Goal: Information Seeking & Learning: Learn about a topic

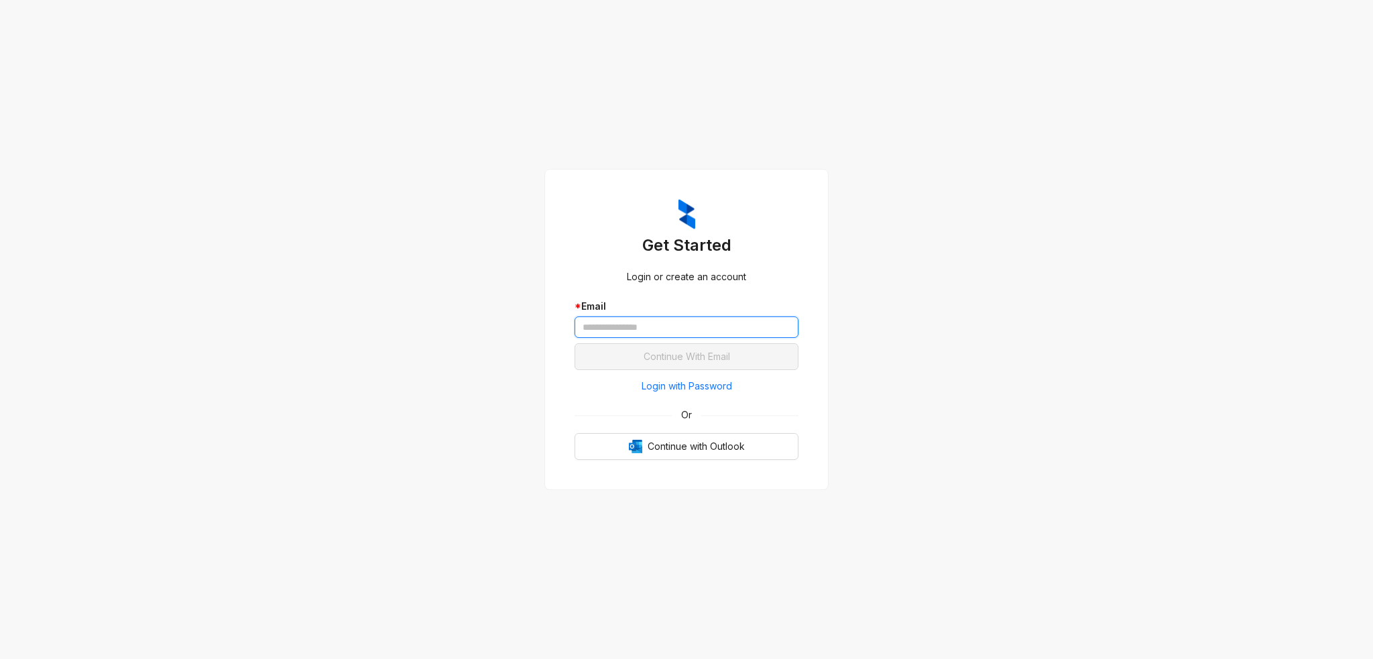
click at [624, 325] on input "text" at bounding box center [687, 326] width 224 height 21
click at [500, 321] on div "Get Started Login or create an account * Email Continue With Email Login with P…" at bounding box center [686, 329] width 1373 height 659
click at [632, 318] on input "text" at bounding box center [687, 326] width 224 height 21
click at [626, 323] on input "text" at bounding box center [687, 326] width 224 height 21
click at [657, 326] on input "text" at bounding box center [687, 326] width 224 height 21
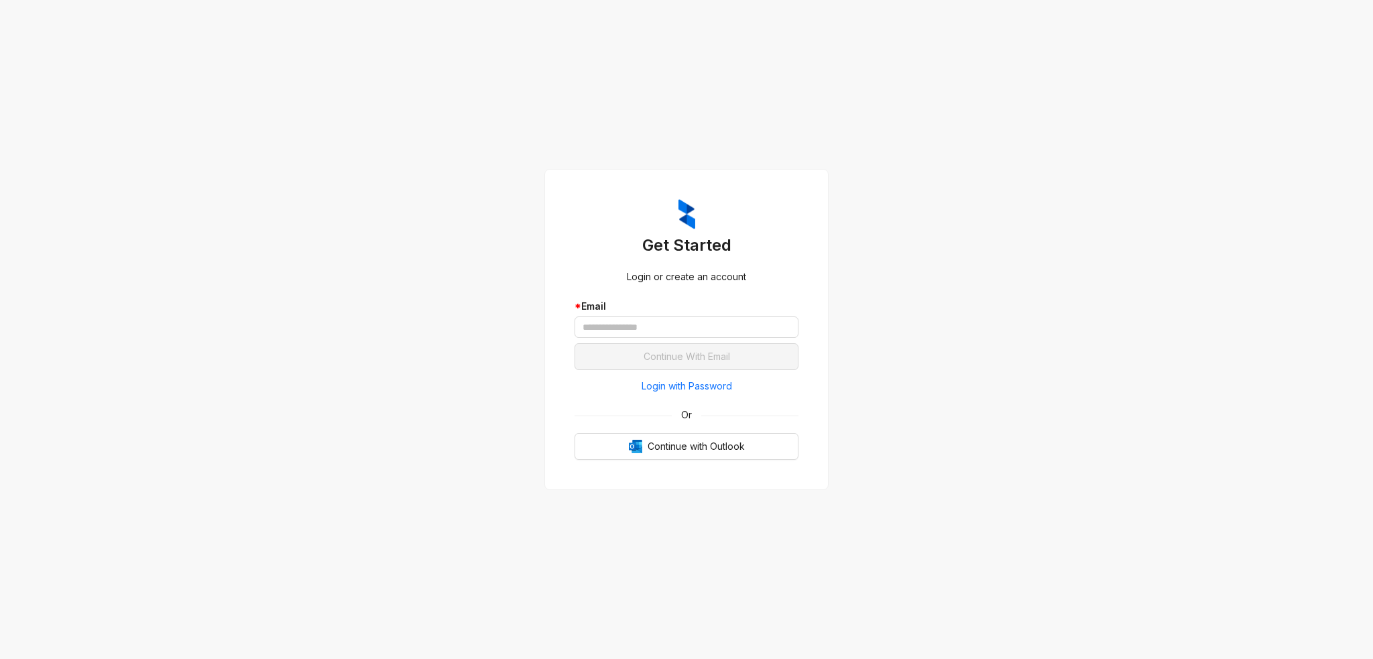
click at [447, 408] on div "Get Started Login or create an account * Email Continue With Email Login with P…" at bounding box center [686, 329] width 1373 height 659
drag, startPoint x: 461, startPoint y: 215, endPoint x: 410, endPoint y: 179, distance: 63.1
click at [453, 208] on div "Get Started Login or create an account * Email Continue With Email Login with P…" at bounding box center [686, 329] width 1373 height 659
click at [603, 331] on input "text" at bounding box center [687, 326] width 224 height 21
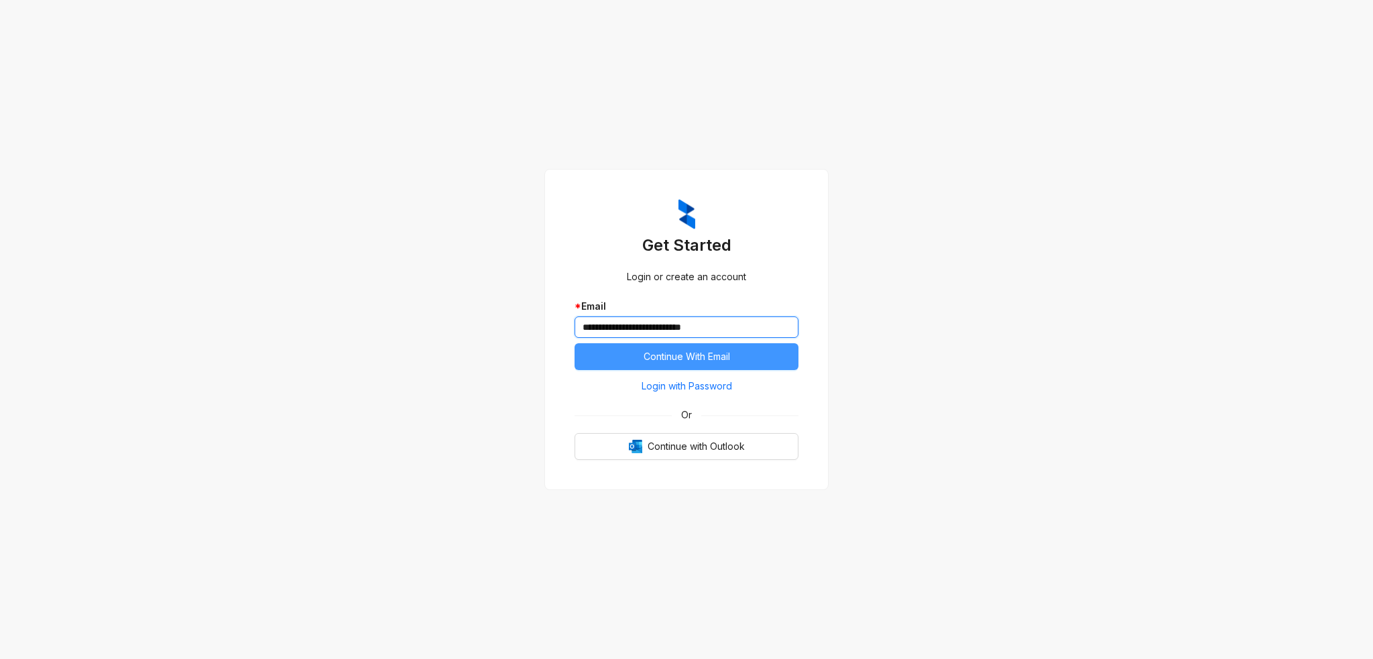
type input "**********"
click at [672, 349] on span "Continue With Email" at bounding box center [687, 356] width 86 height 15
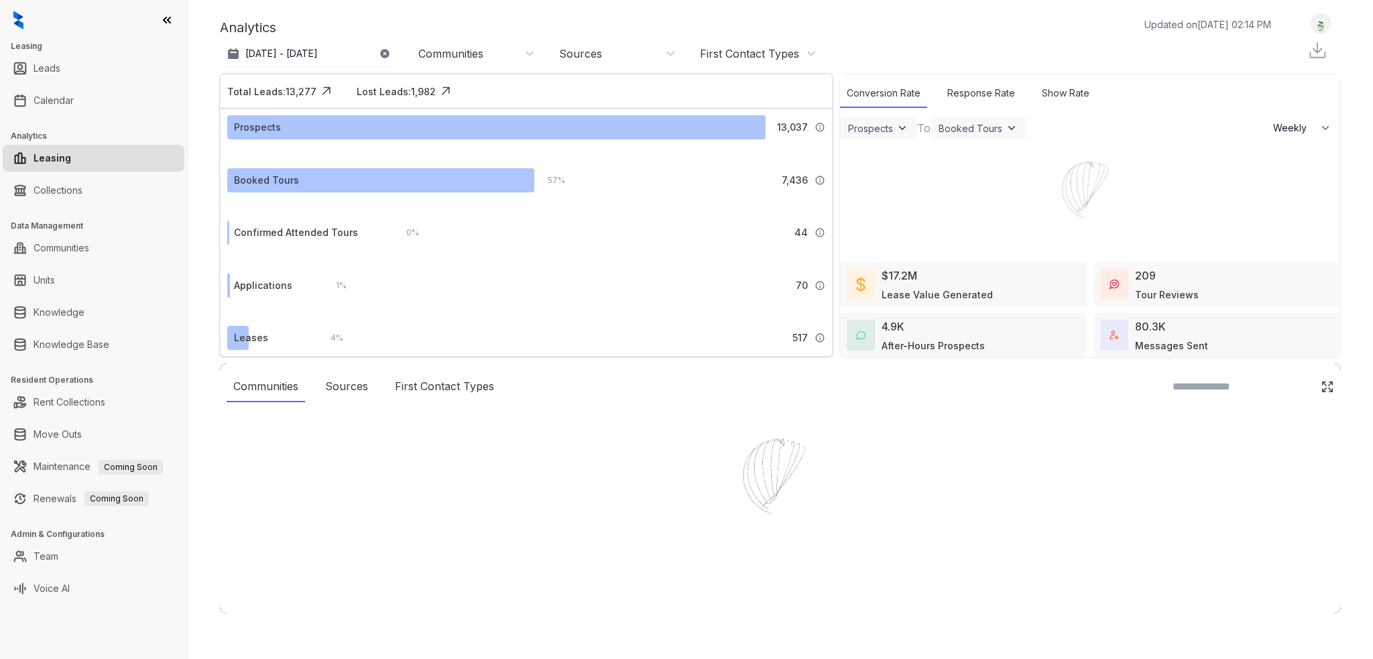
select select "******"
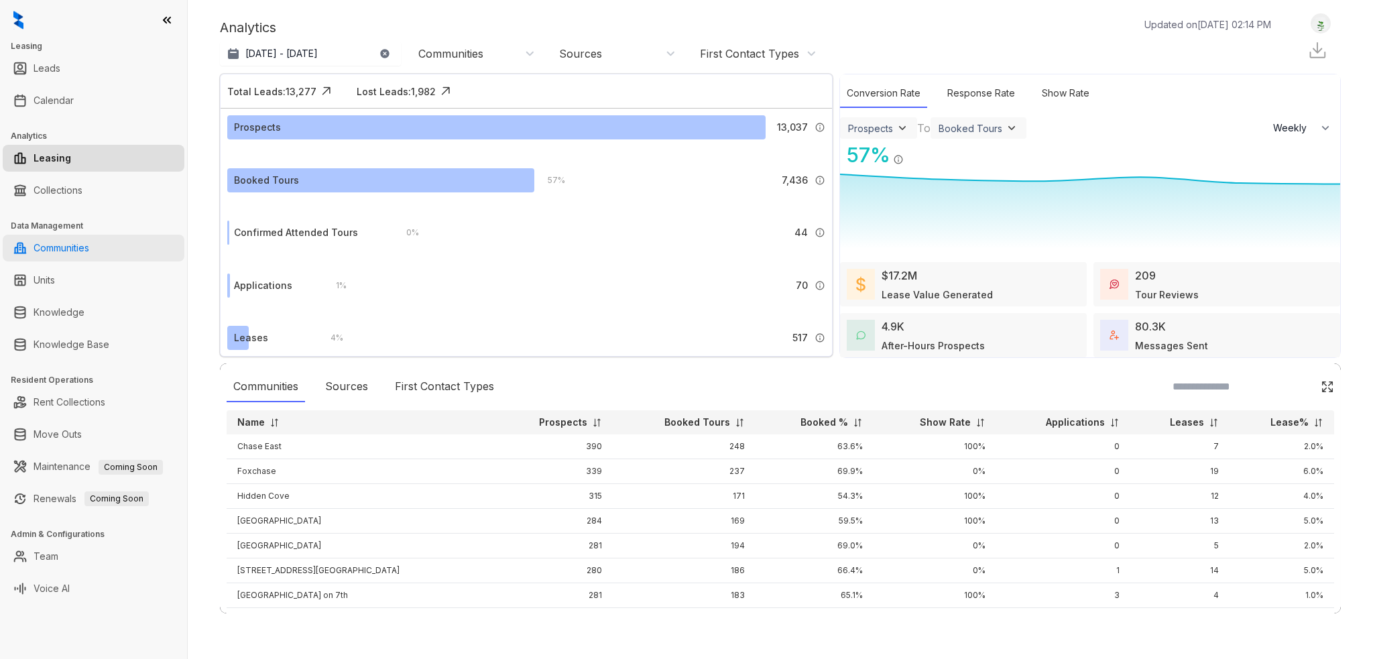
click at [74, 242] on link "Communities" at bounding box center [62, 248] width 56 height 27
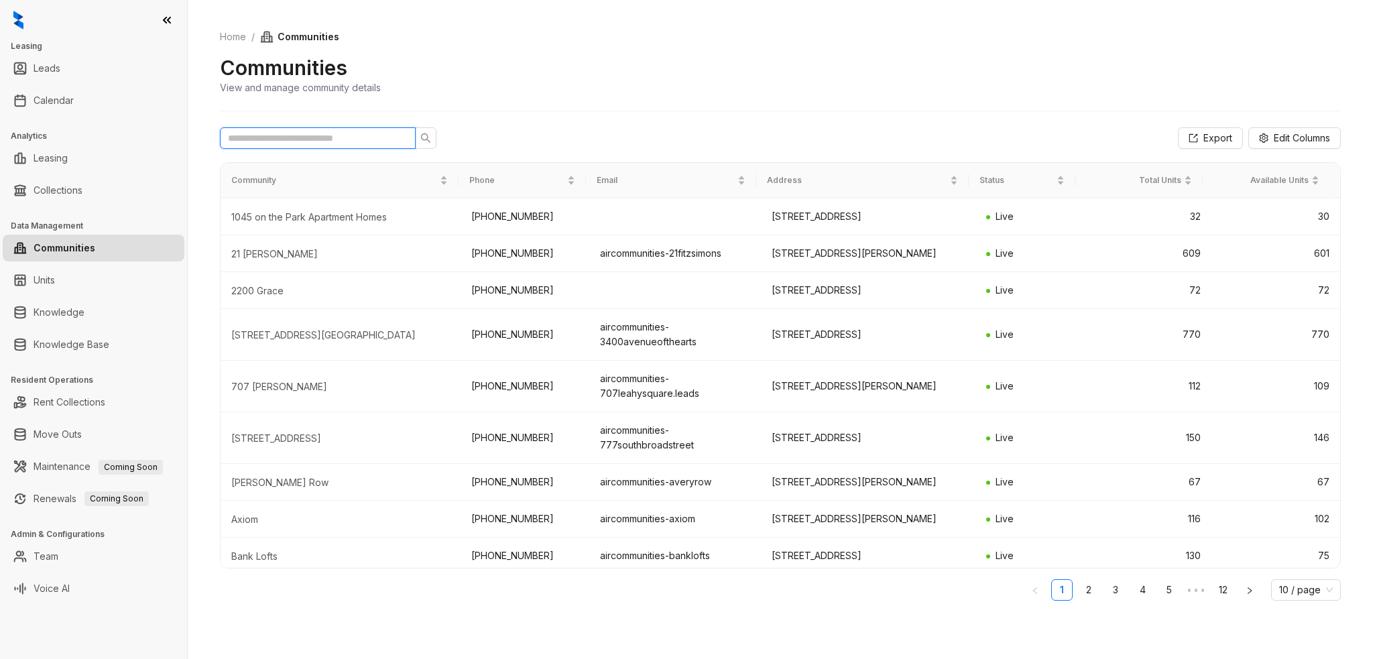
click at [303, 137] on input "text" at bounding box center [312, 138] width 169 height 15
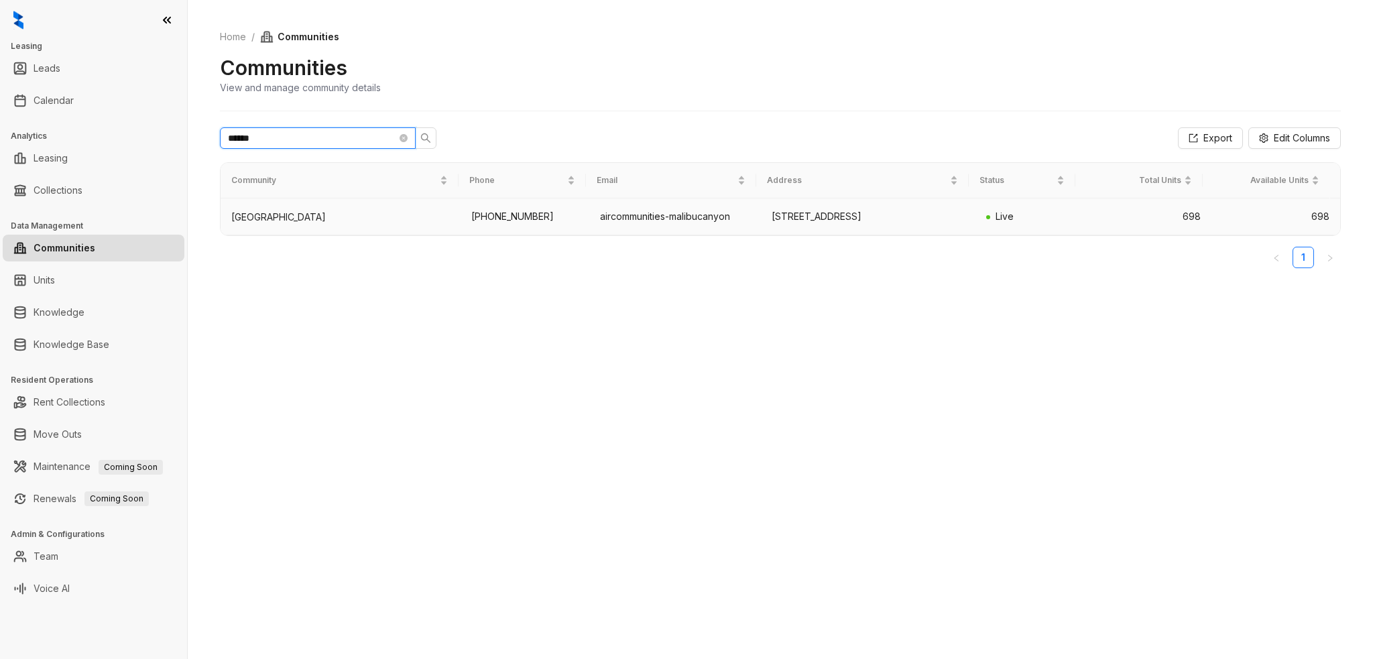
type input "******"
click at [253, 221] on div "[GEOGRAPHIC_DATA]" at bounding box center [340, 217] width 219 height 13
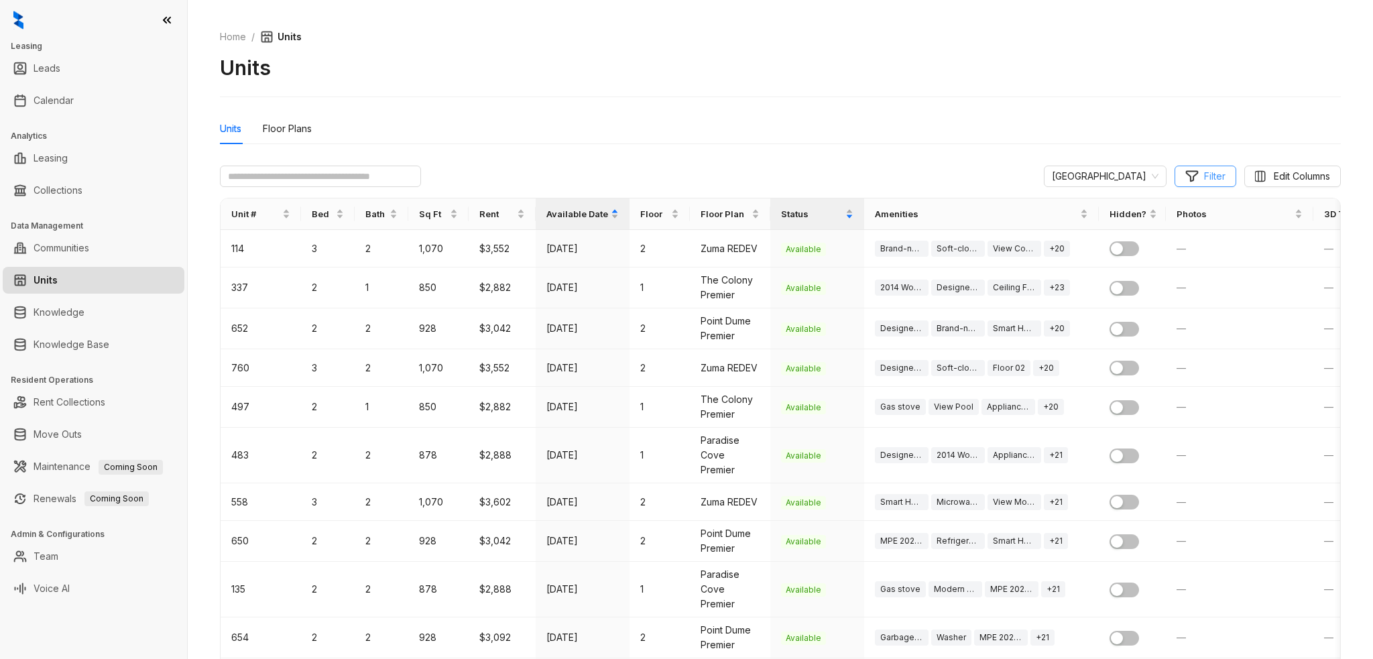
click at [1204, 176] on span "Filter" at bounding box center [1214, 176] width 21 height 15
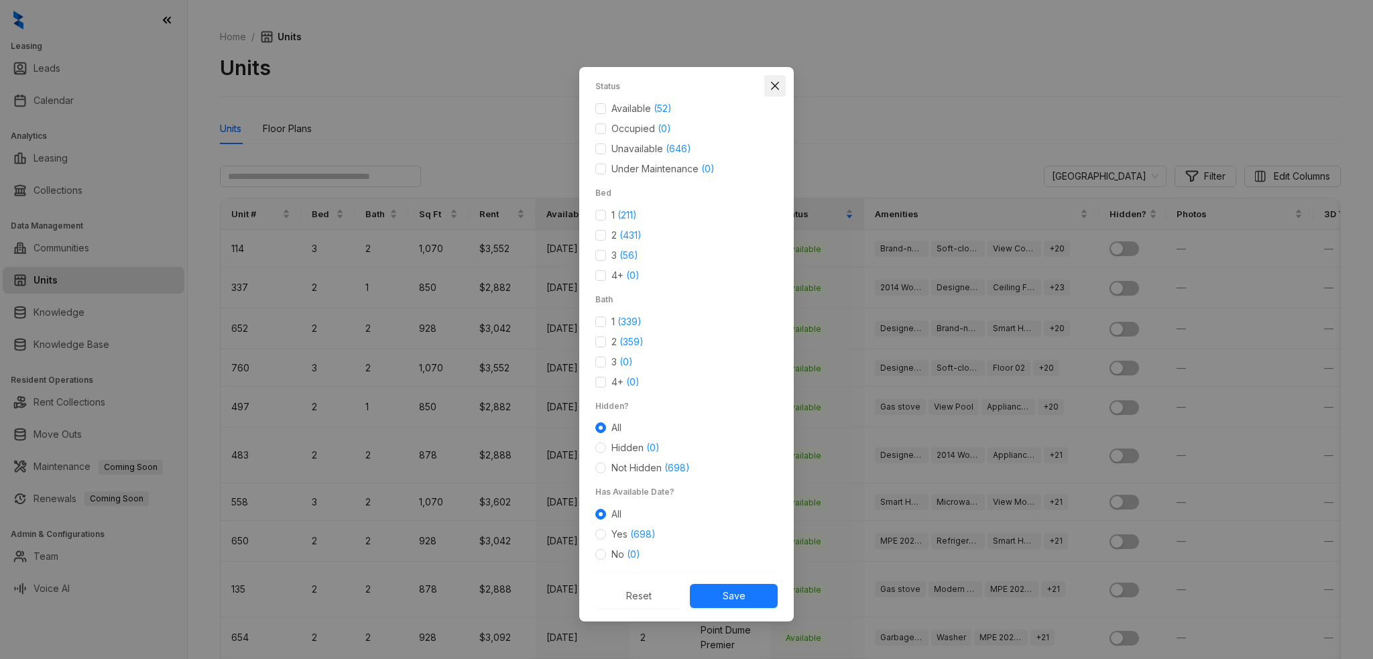
click at [769, 89] on span "Close" at bounding box center [774, 85] width 21 height 11
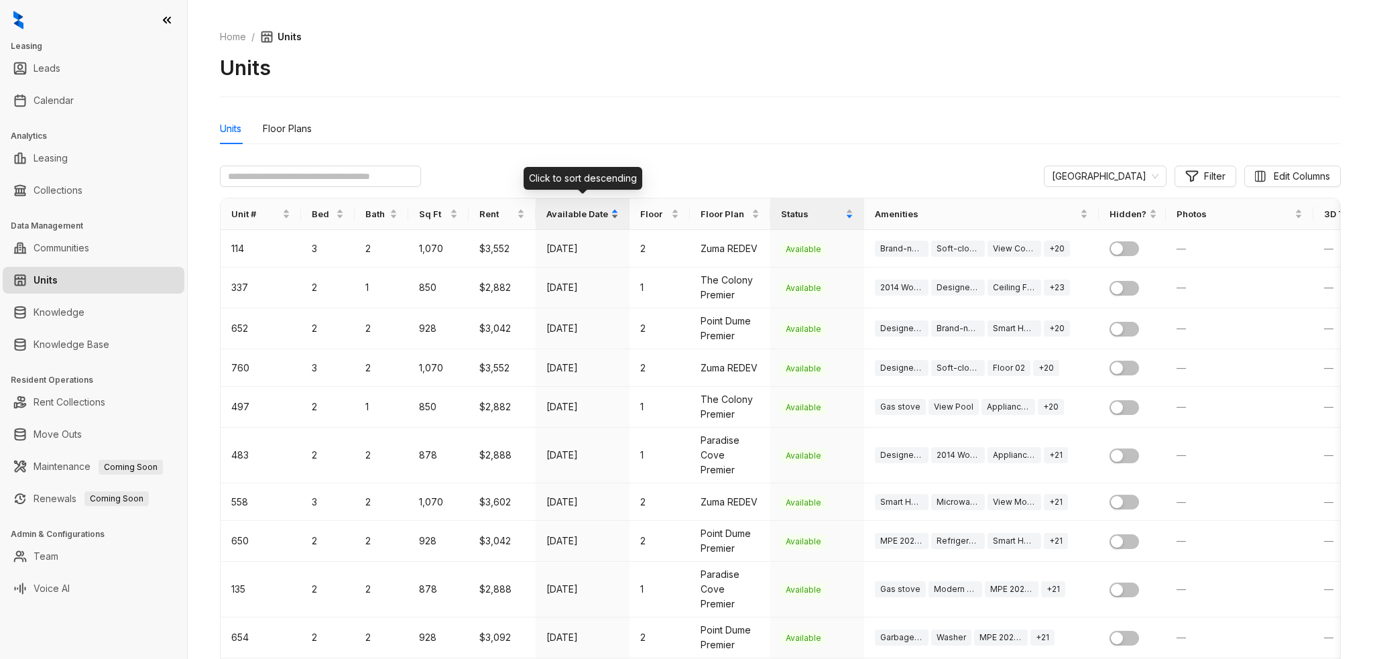
click at [614, 212] on div "Available Date" at bounding box center [582, 213] width 72 height 31
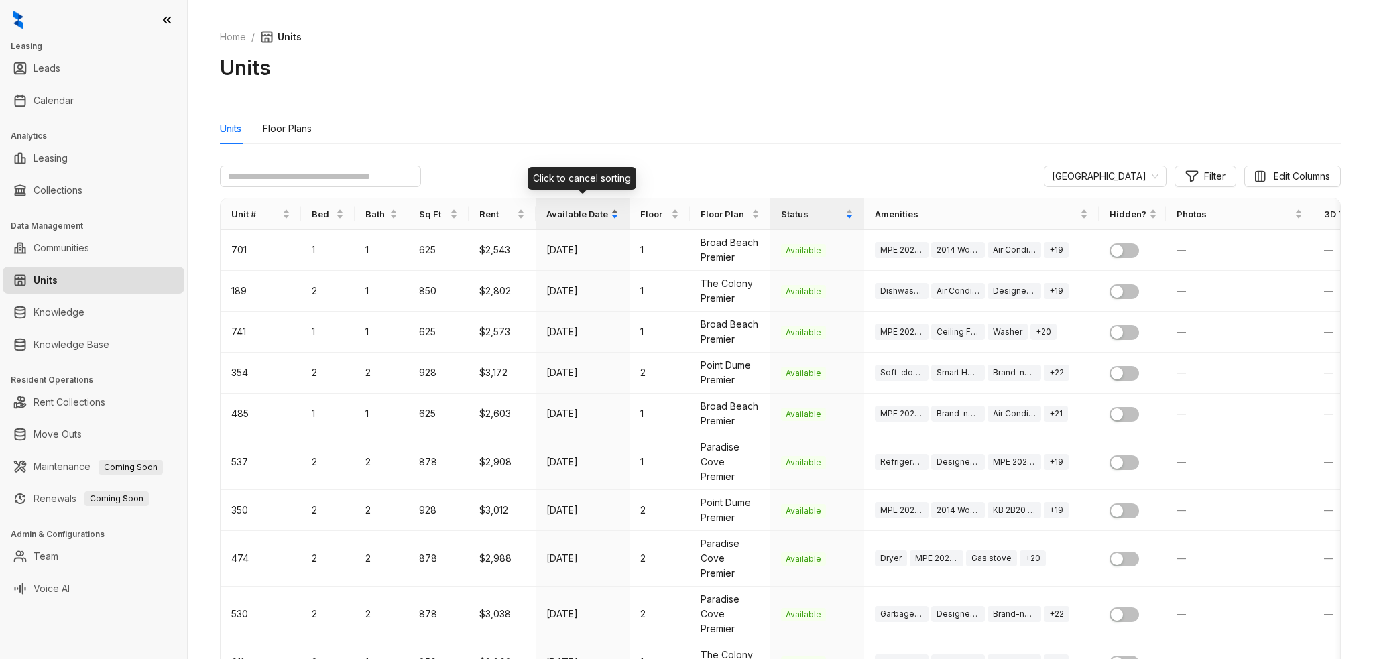
click at [614, 212] on div "Available Date" at bounding box center [582, 213] width 72 height 31
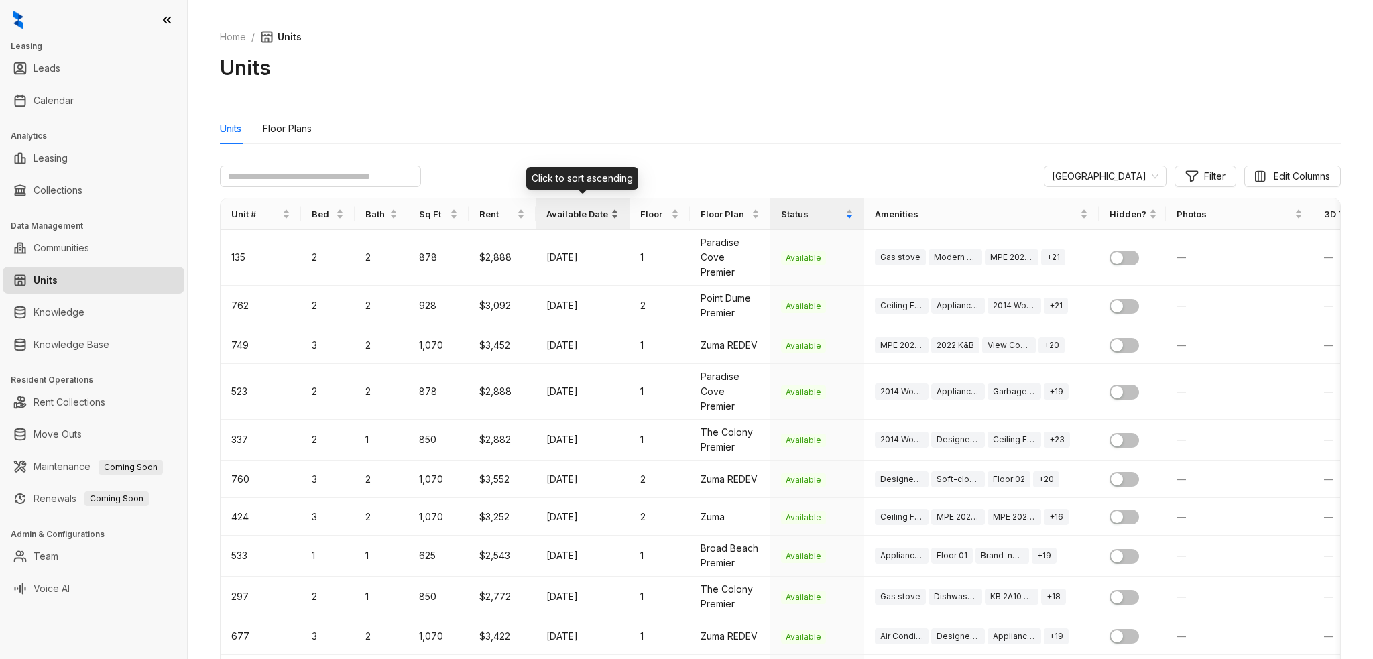
click at [614, 212] on div "Available Date" at bounding box center [582, 213] width 72 height 31
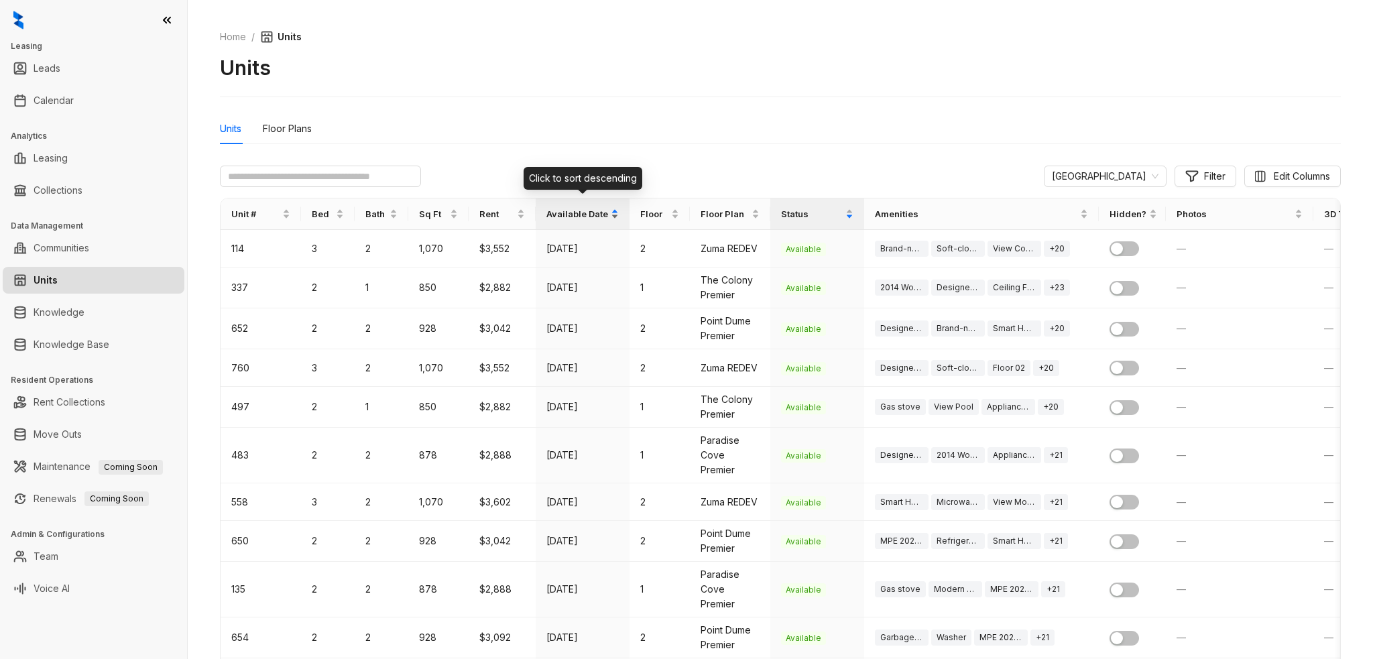
click at [614, 215] on div "Available Date" at bounding box center [582, 213] width 72 height 31
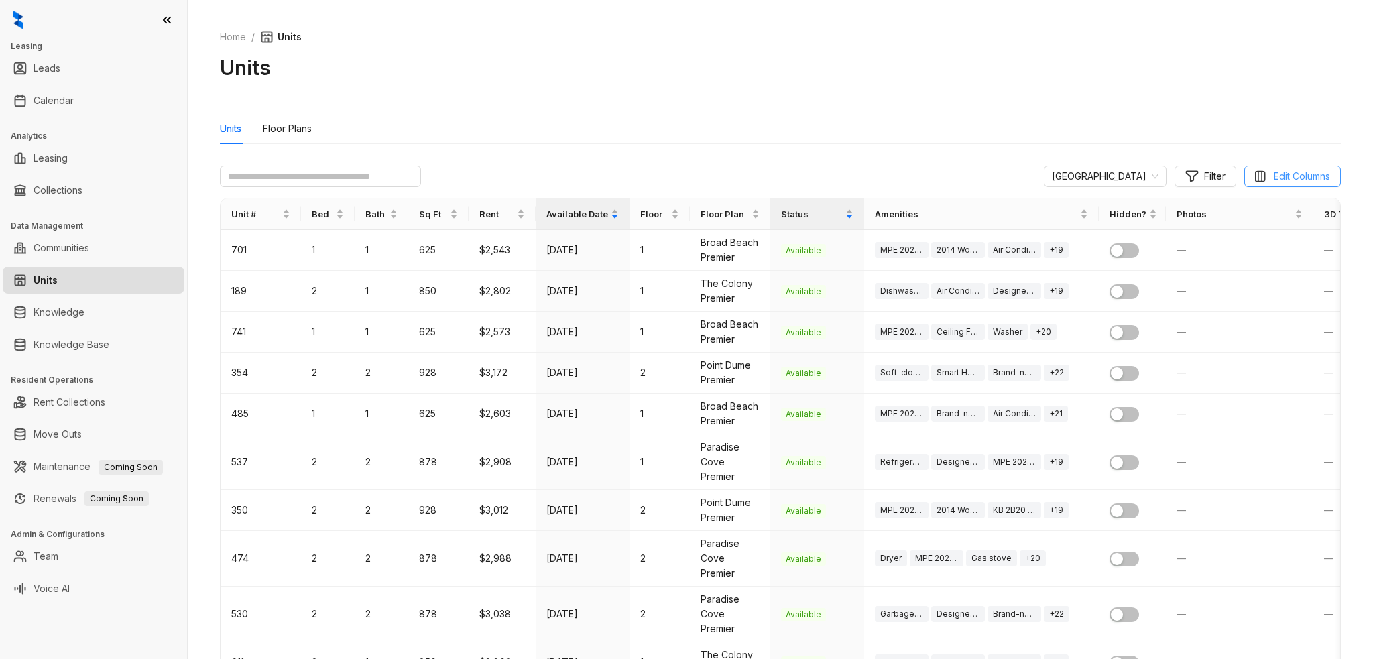
click at [1274, 176] on span "Edit Columns" at bounding box center [1302, 176] width 56 height 15
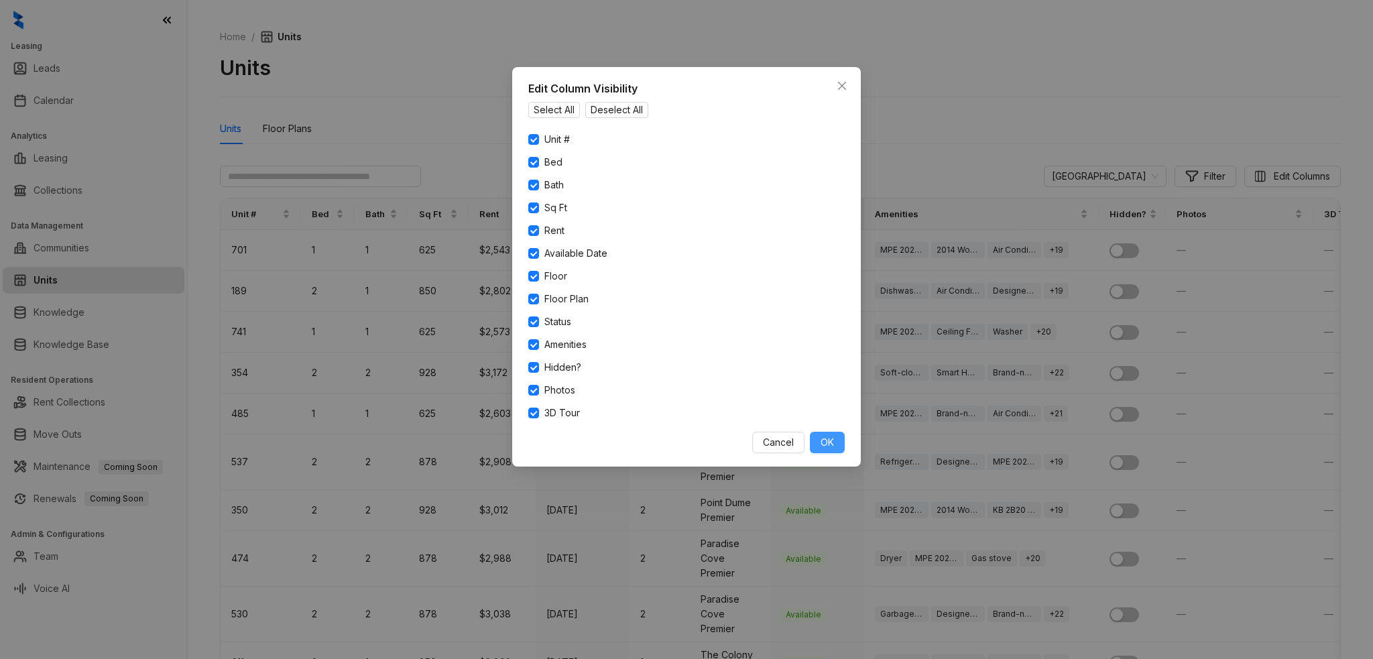
click at [832, 435] on span "OK" at bounding box center [827, 442] width 13 height 15
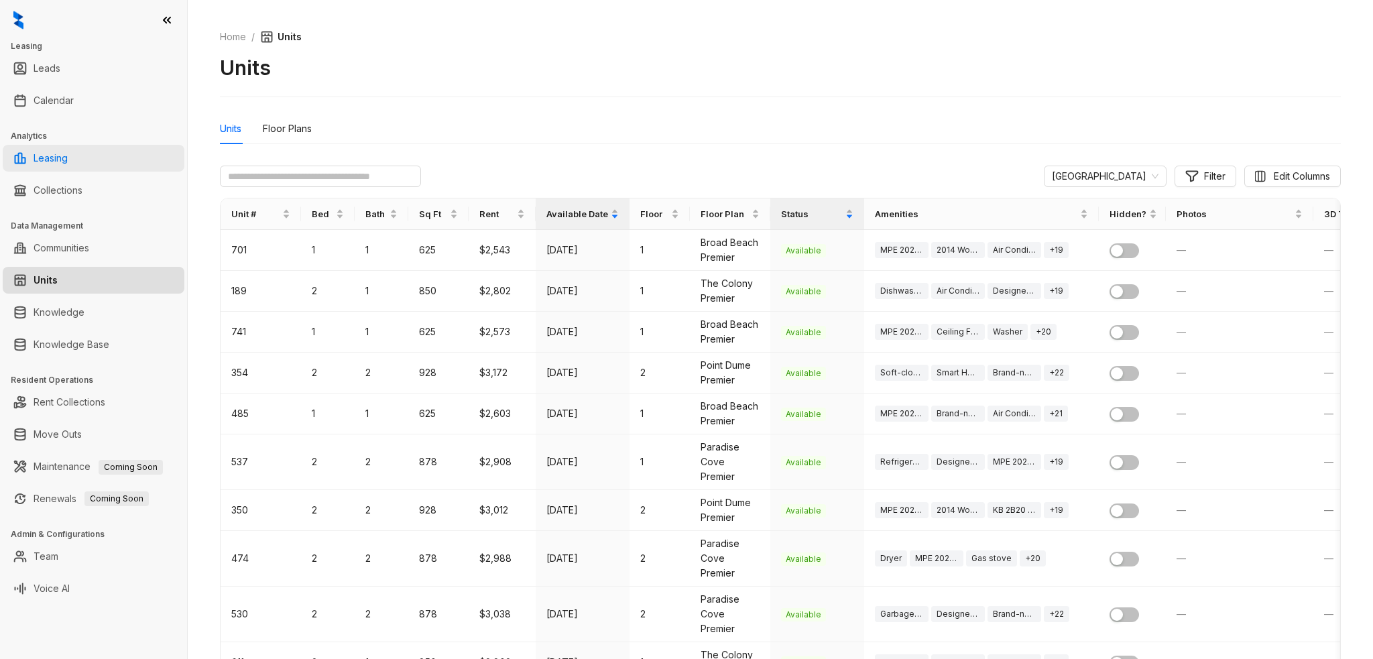
click at [59, 159] on link "Leasing" at bounding box center [51, 158] width 34 height 27
select select "******"
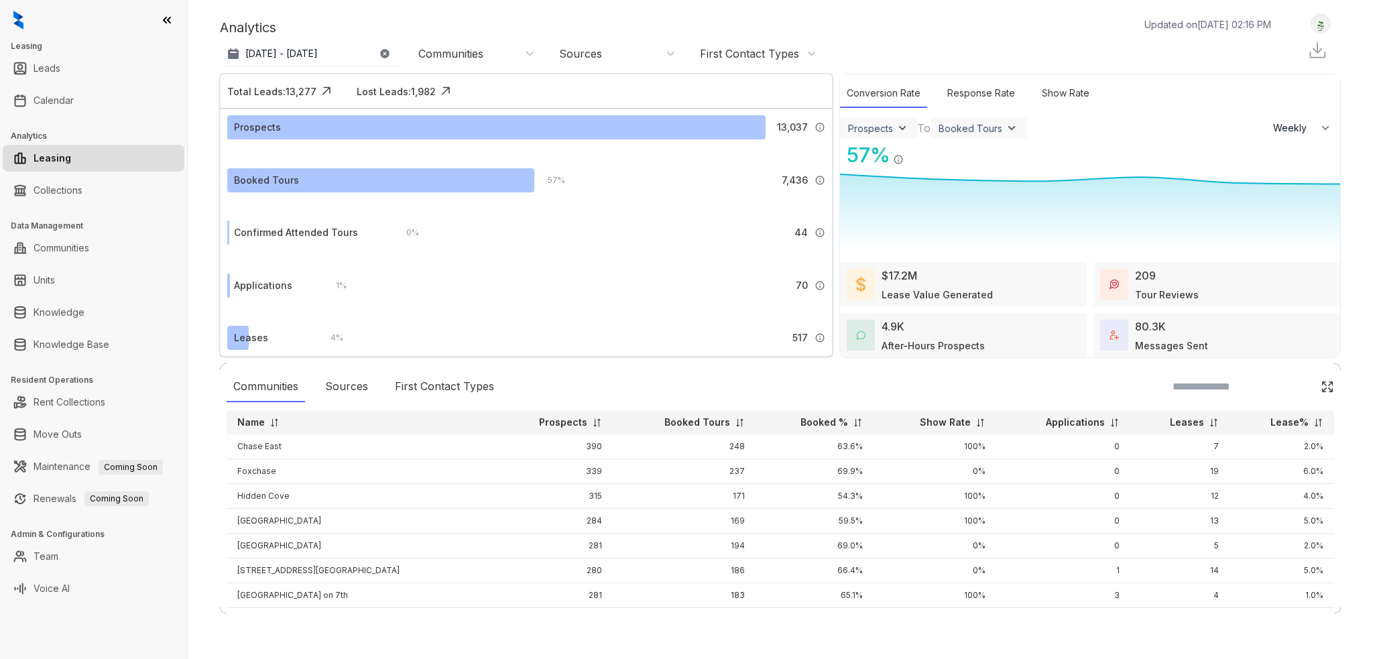
click at [494, 54] on div "Communities" at bounding box center [476, 53] width 117 height 15
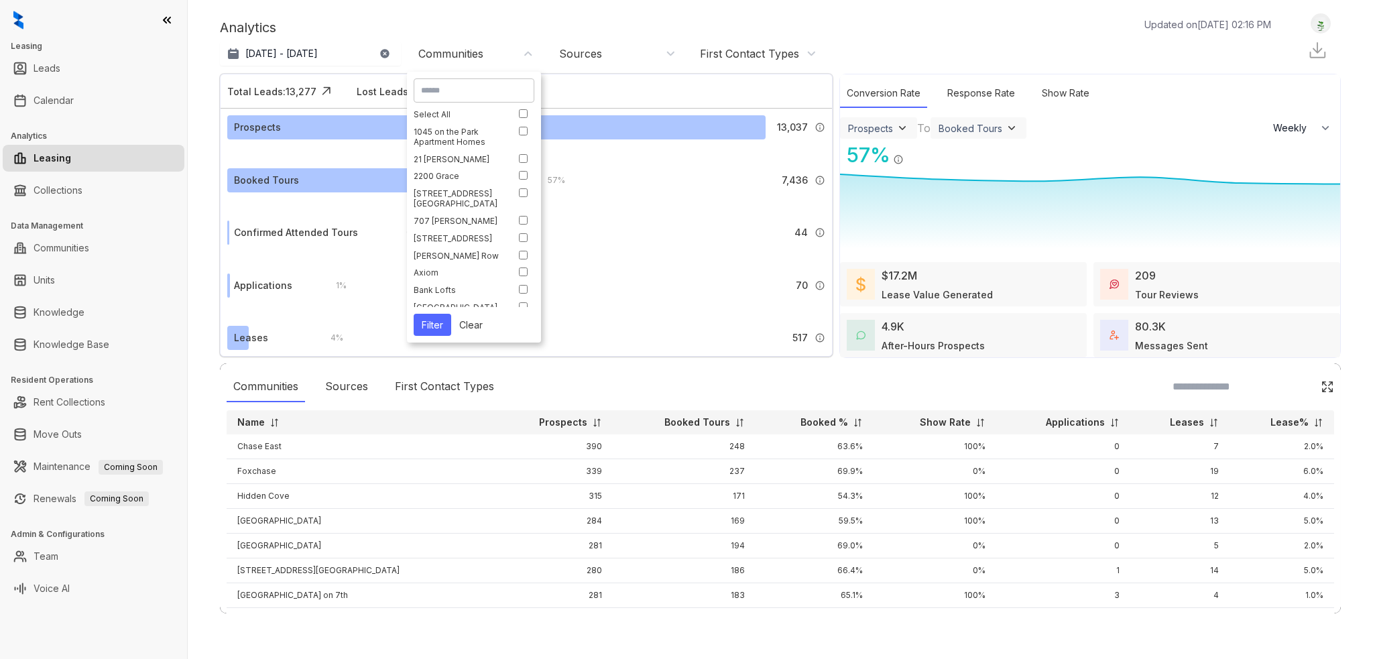
click at [452, 87] on input at bounding box center [474, 90] width 106 height 12
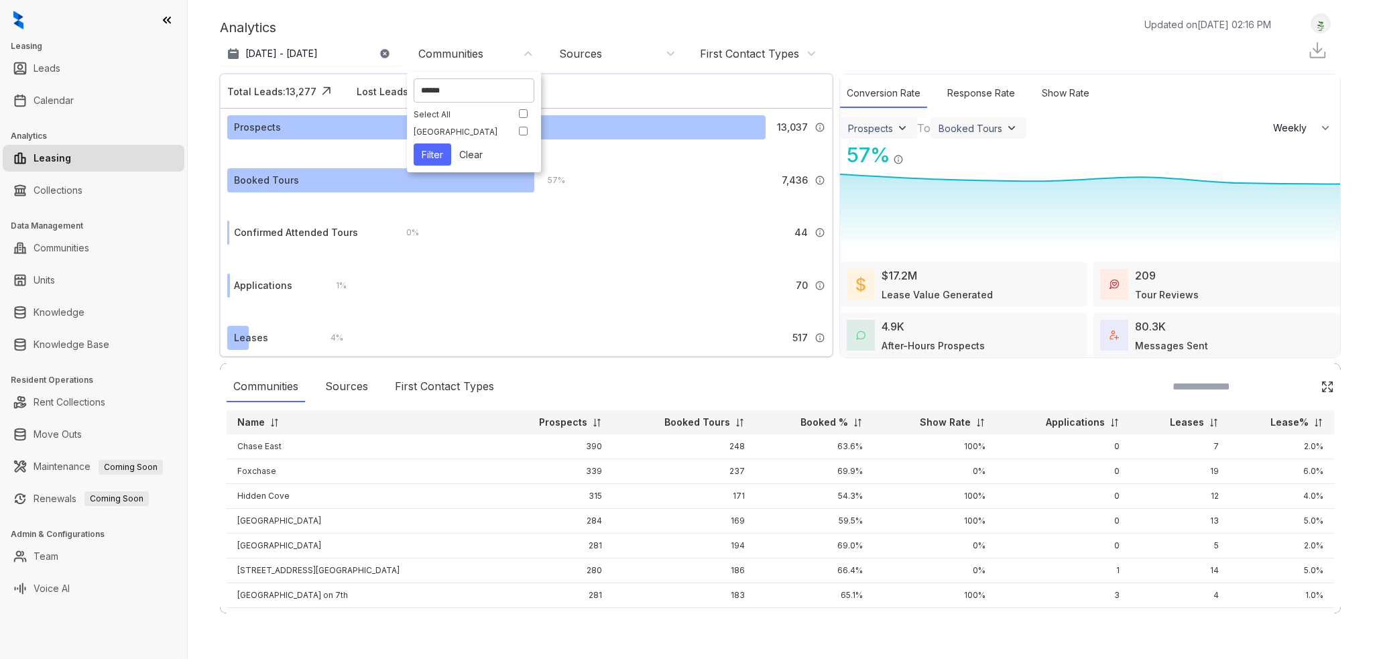
type input "******"
click at [434, 152] on button "Filter" at bounding box center [433, 154] width 38 height 22
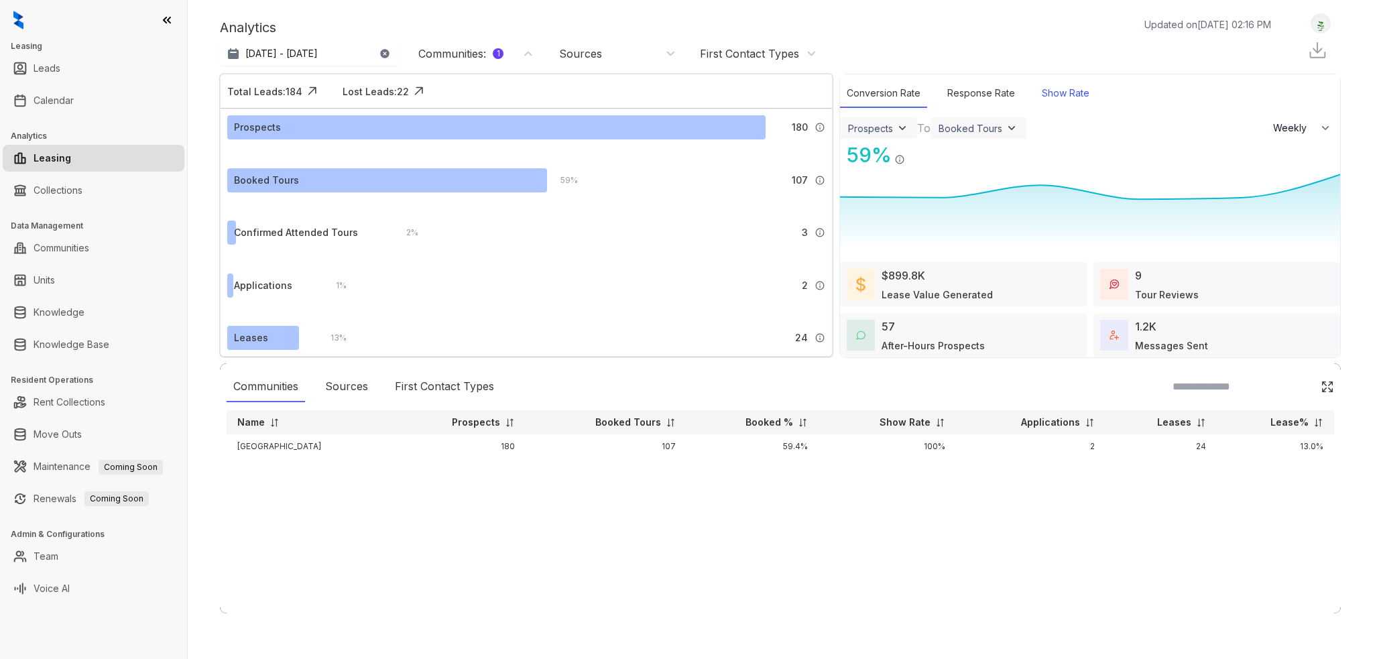
click at [1066, 95] on div "Show Rate" at bounding box center [1065, 93] width 61 height 29
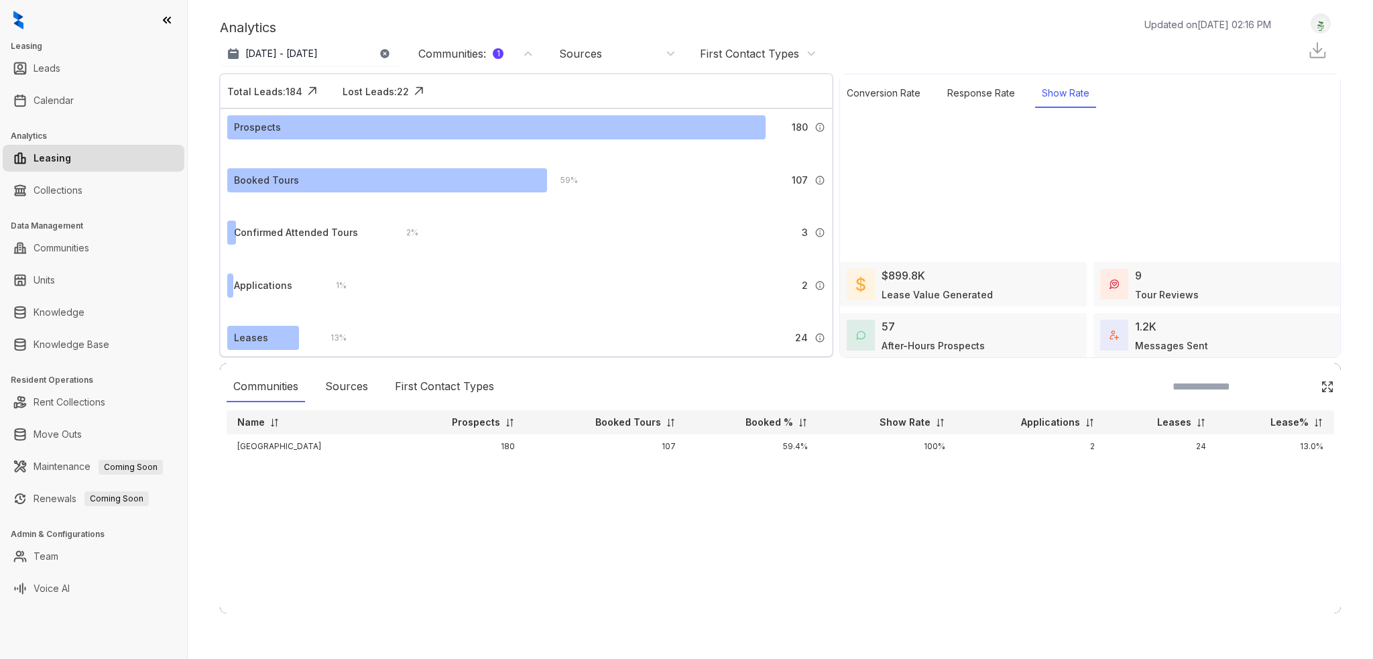
select select "******"
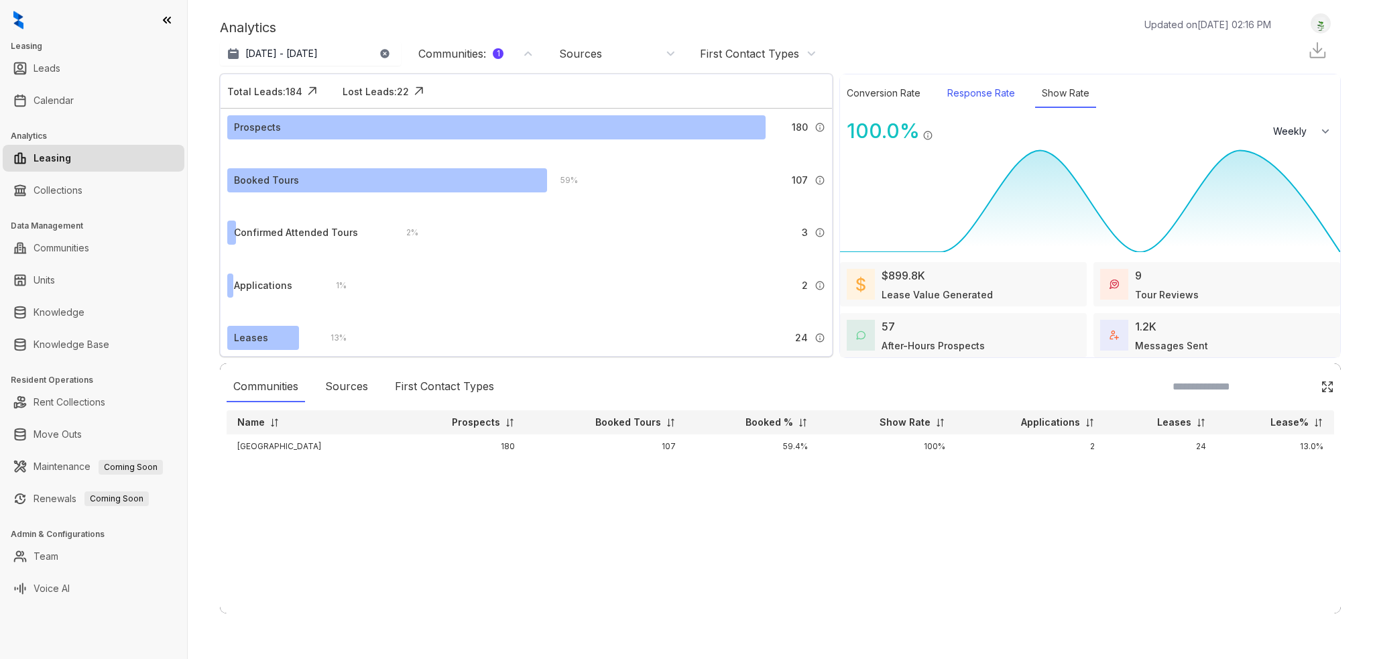
click at [993, 95] on div "Response Rate" at bounding box center [981, 93] width 81 height 29
select select "******"
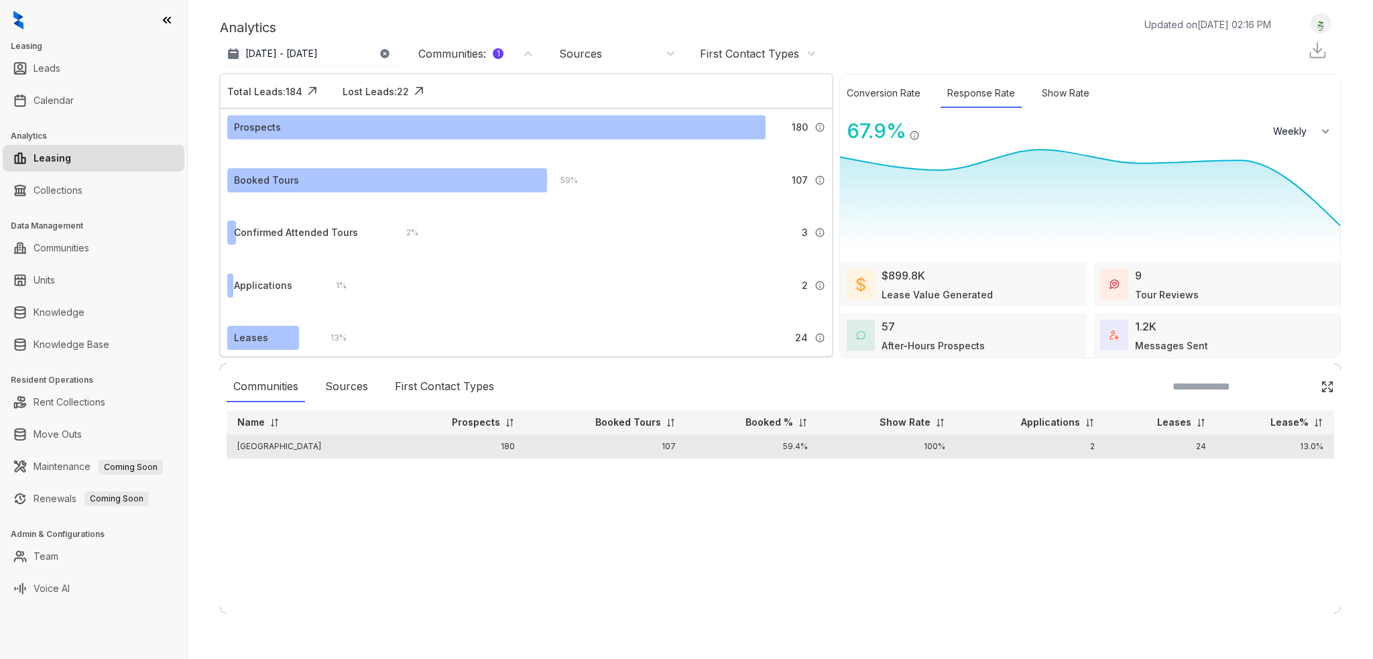
click at [282, 445] on td "Malibu Canyon" at bounding box center [310, 446] width 166 height 24
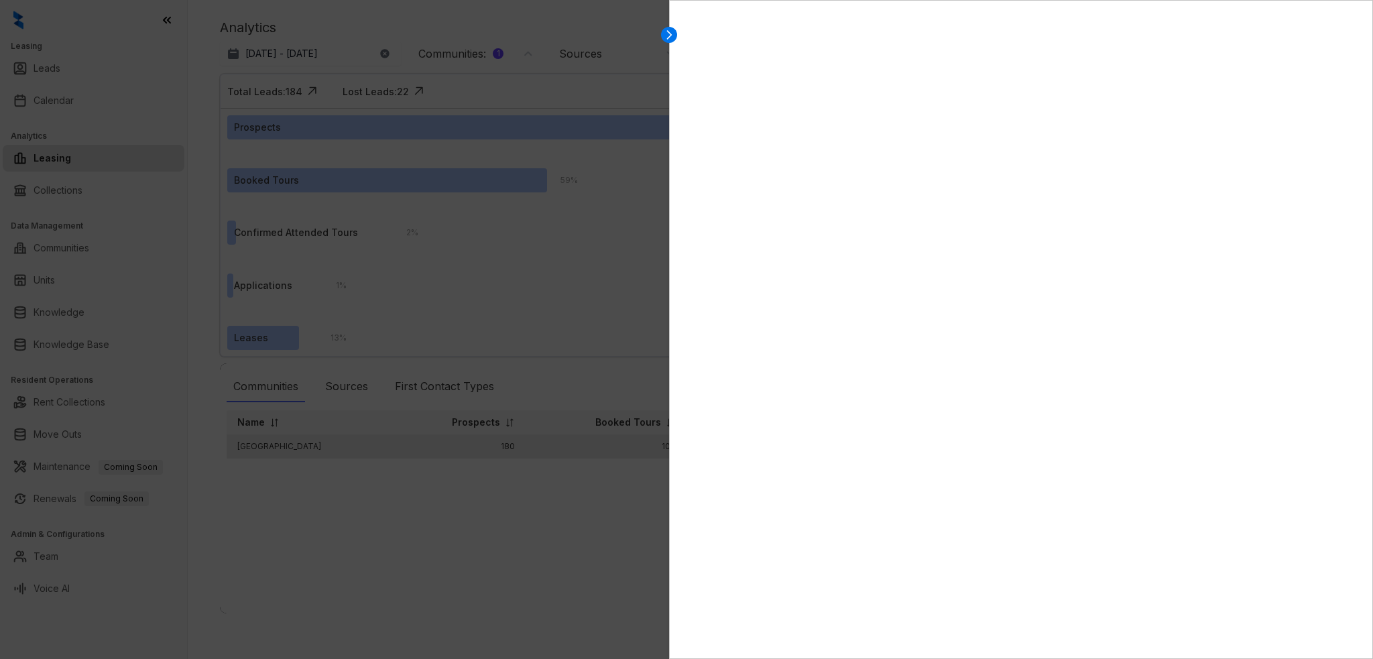
select select "******"
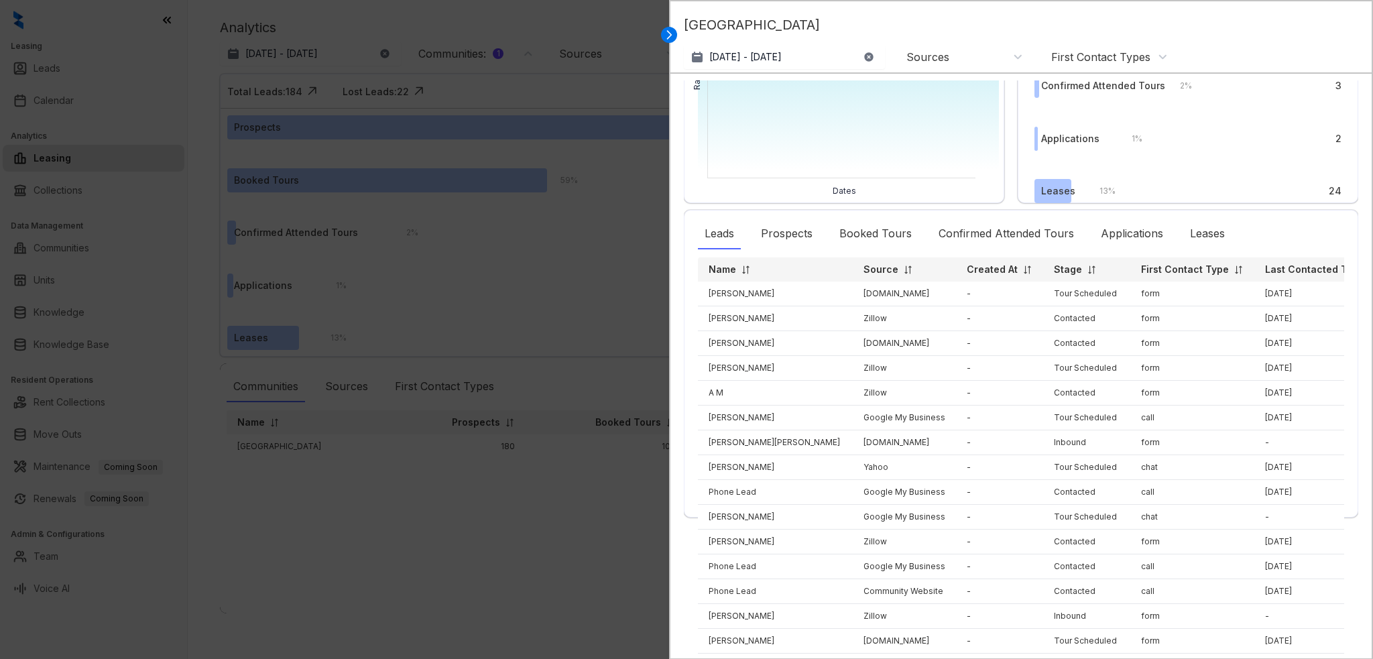
scroll to position [153, 0]
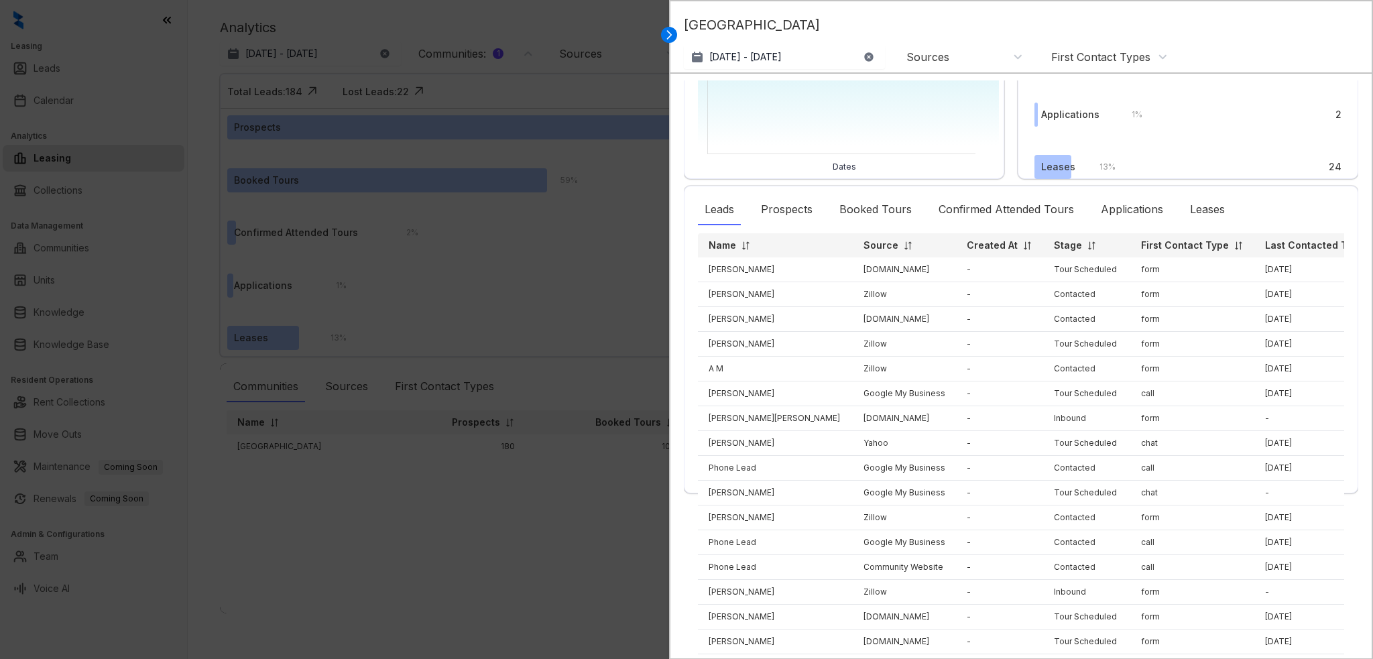
click at [1369, 246] on img at bounding box center [1374, 246] width 10 height 10
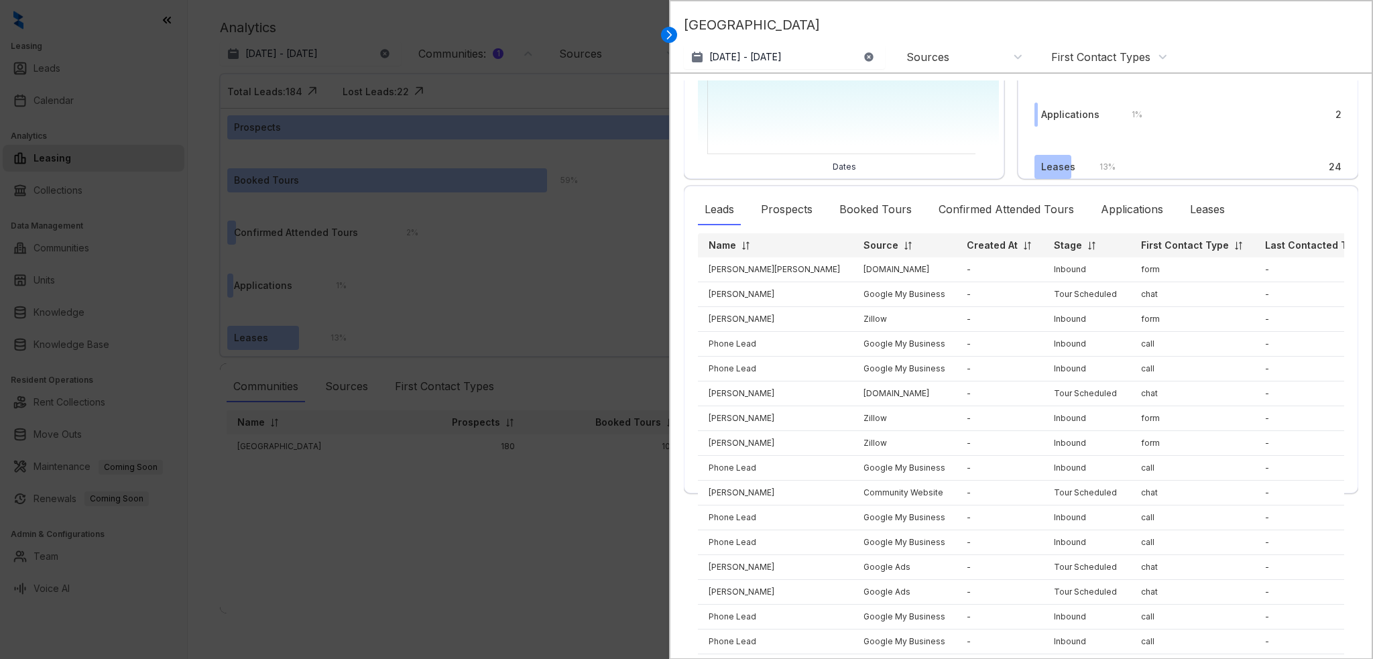
click at [1369, 246] on img at bounding box center [1374, 246] width 10 height 10
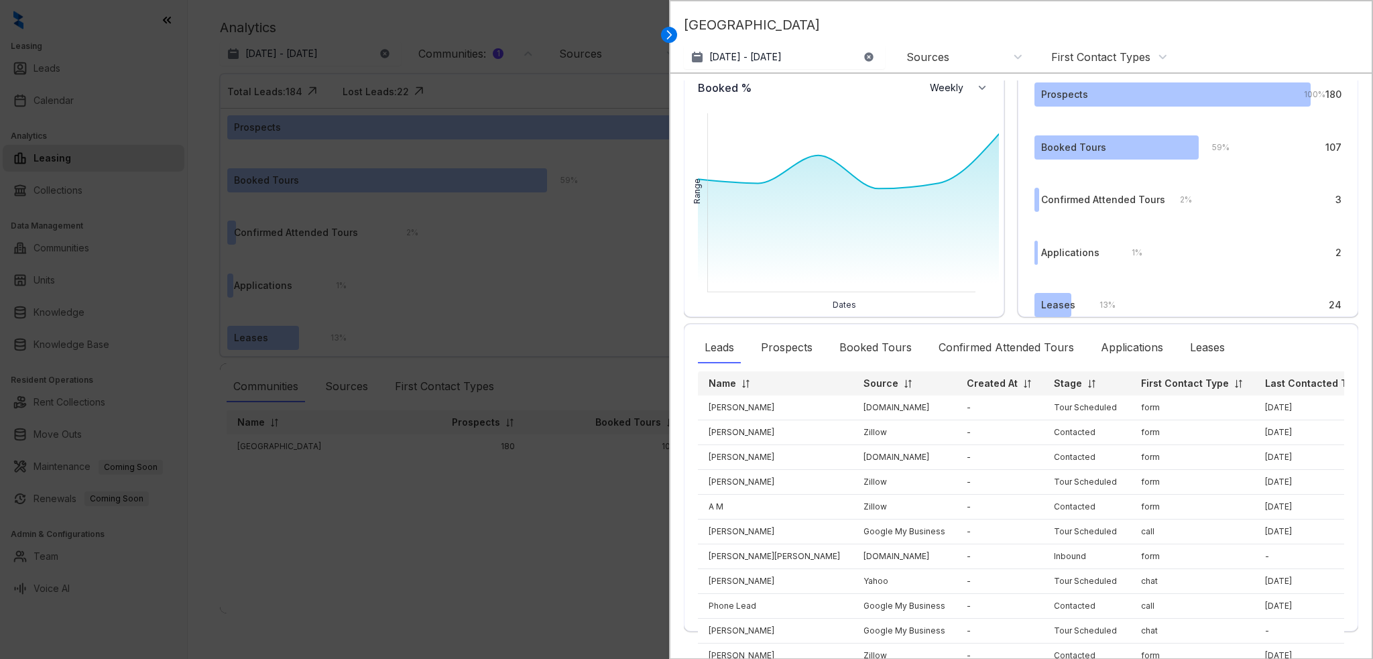
scroll to position [0, 0]
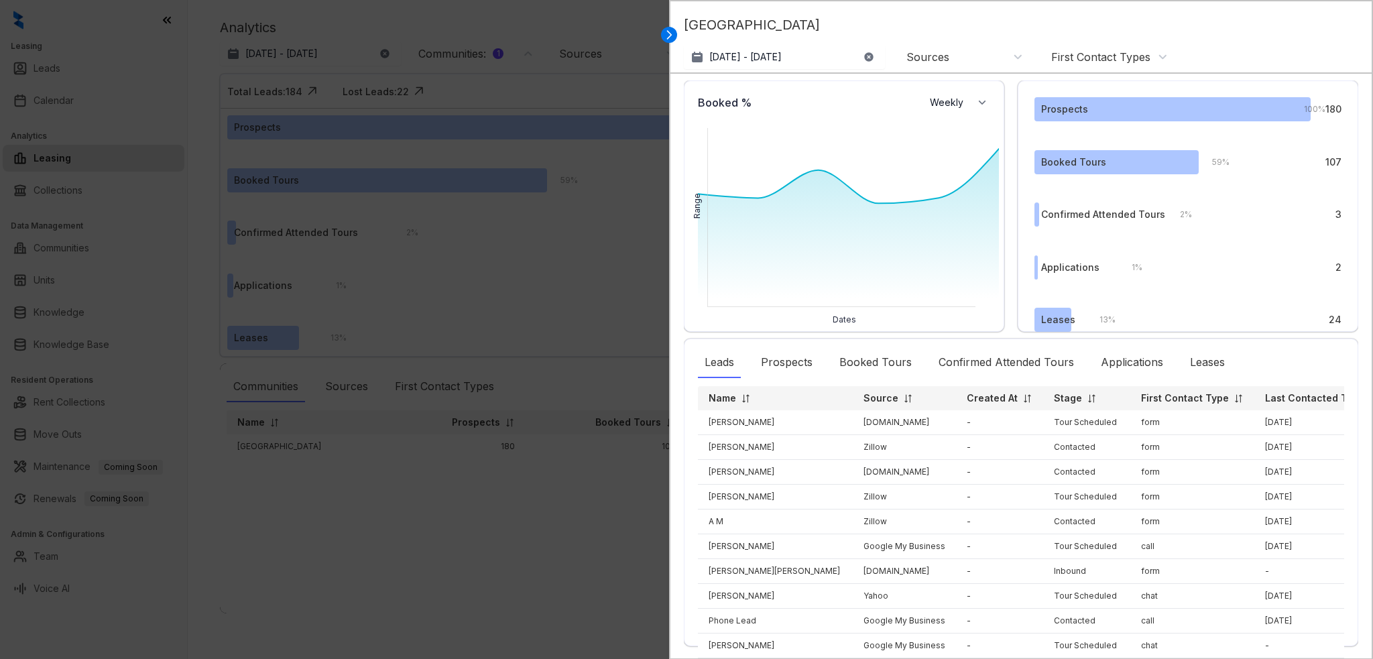
click at [949, 56] on div "Sources" at bounding box center [965, 57] width 117 height 15
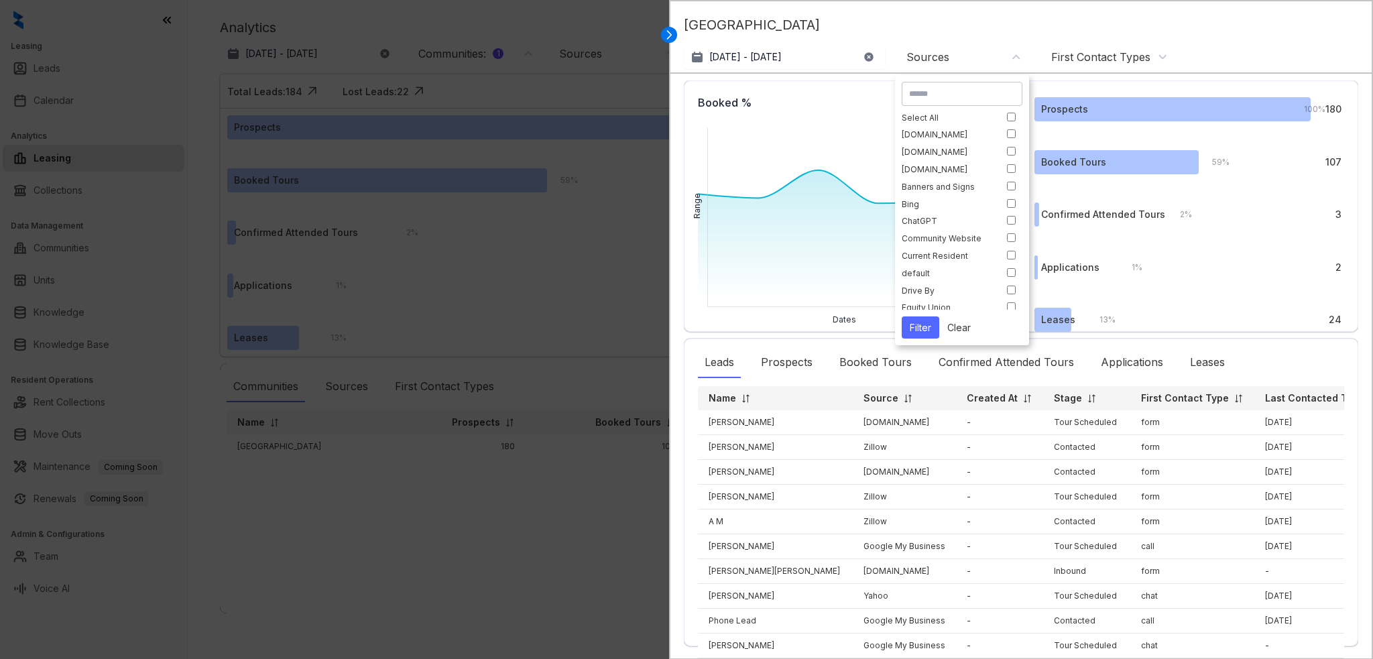
click at [949, 56] on div "Sources" at bounding box center [965, 57] width 117 height 15
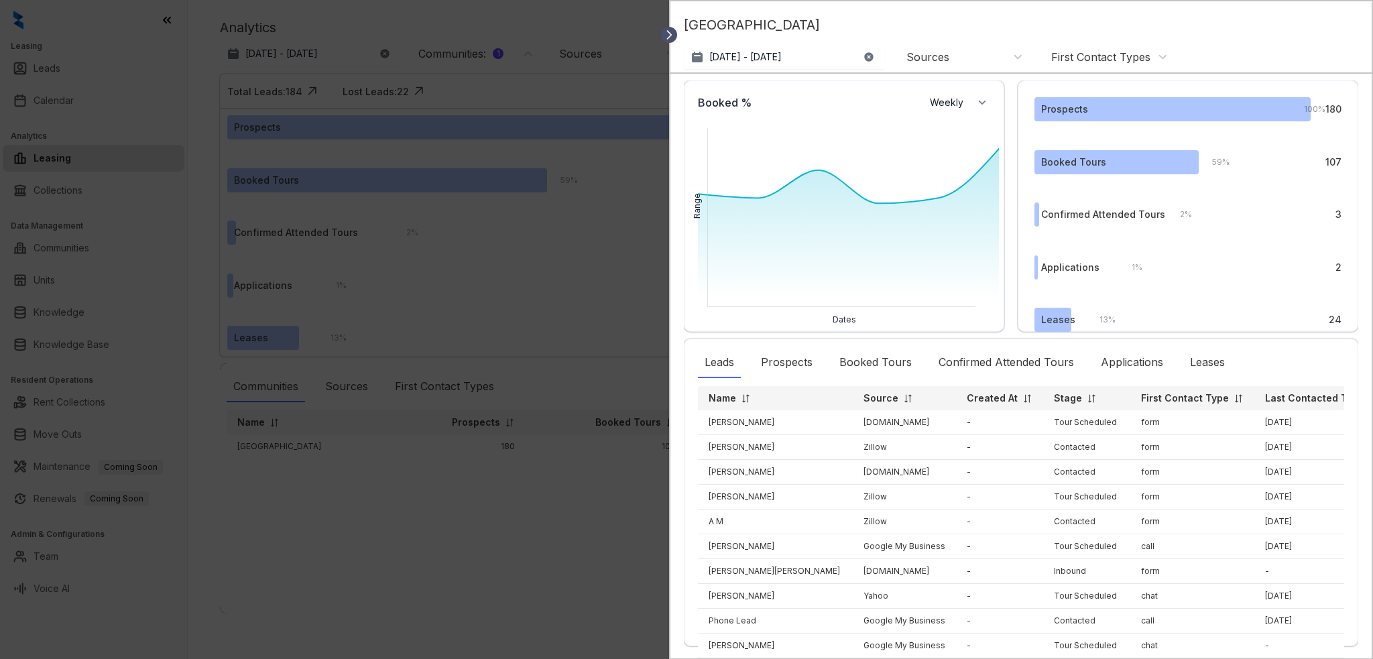
click at [668, 40] on icon at bounding box center [668, 34] width 13 height 13
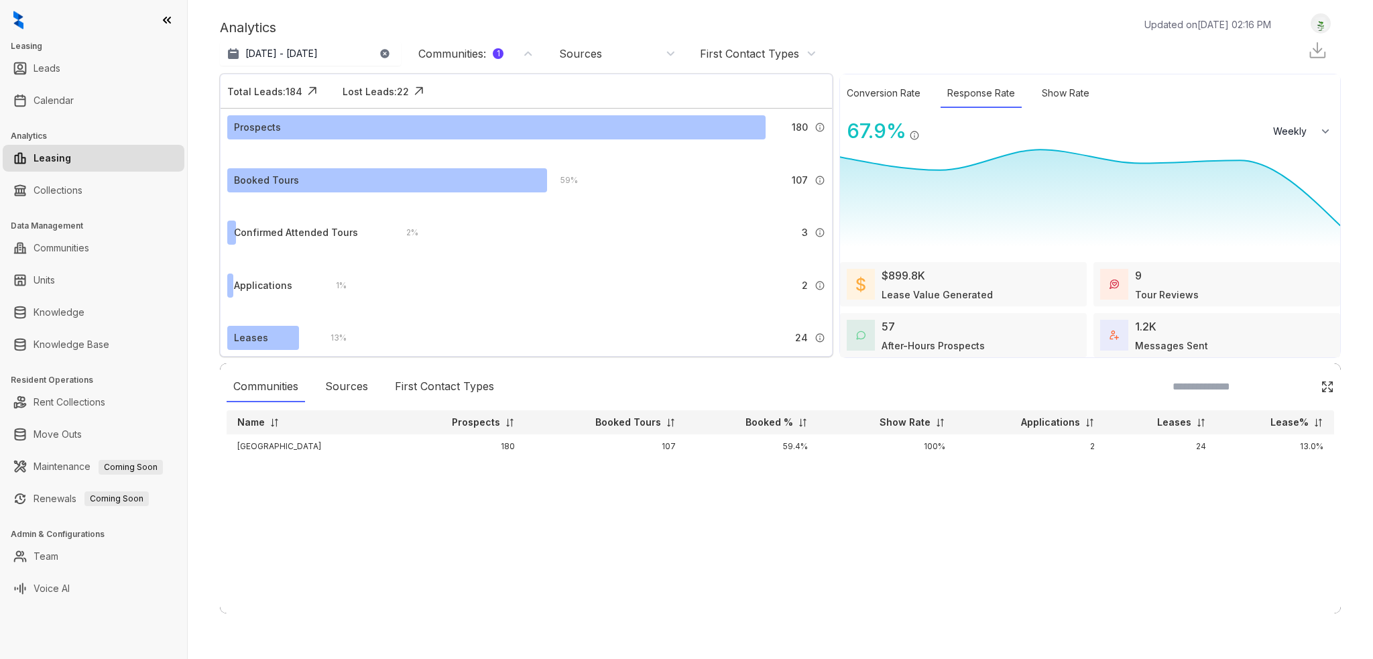
click at [1314, 52] on img at bounding box center [1317, 50] width 20 height 20
